Goal: Information Seeking & Learning: Learn about a topic

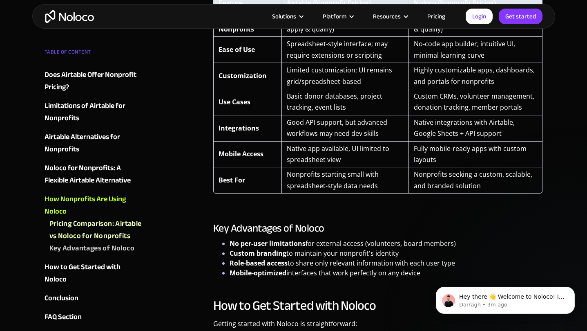
scroll to position [1874, 0]
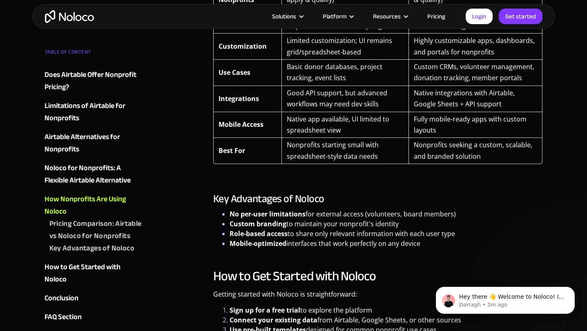
click at [485, 196] on div "Key Advantages of Noloco No per-user limitations for external access (volunteer…" at bounding box center [378, 220] width 330 height 56
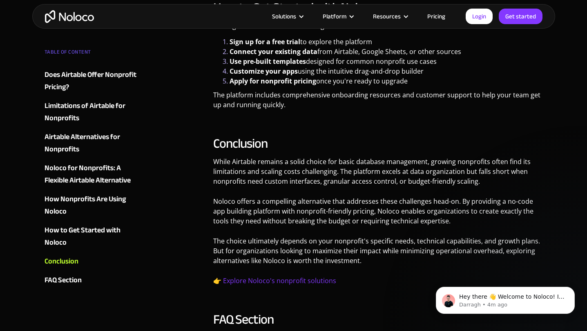
scroll to position [2142, 0]
click at [362, 199] on p "Noloco offers a compelling alternative that addresses these challenges head-on.…" at bounding box center [378, 215] width 330 height 36
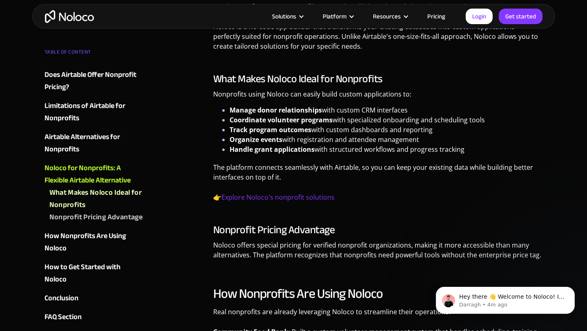
scroll to position [1325, 0]
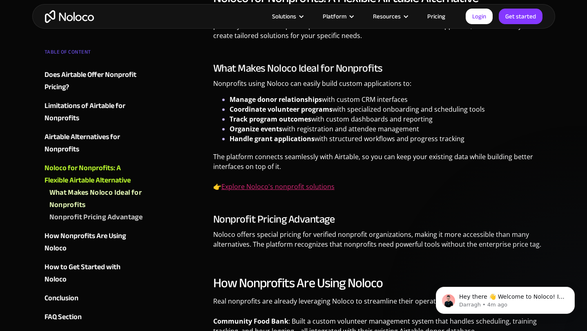
click at [275, 182] on link "Explore Noloco's nonprofit solutions" at bounding box center [277, 186] width 113 height 9
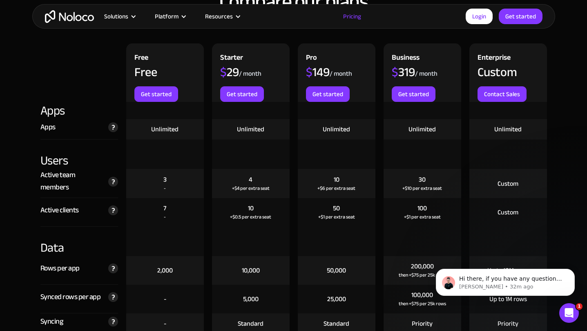
scroll to position [898, 0]
